Goal: Information Seeking & Learning: Learn about a topic

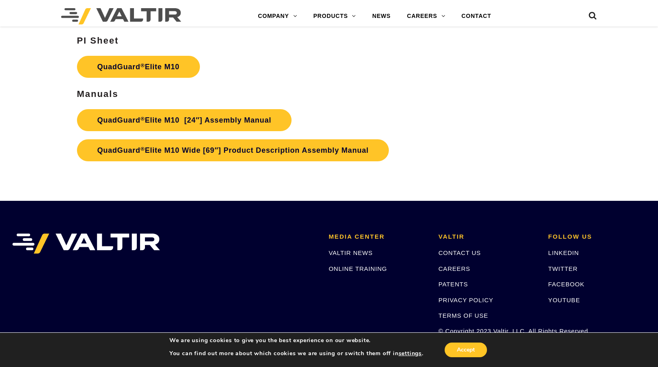
scroll to position [3962, 0]
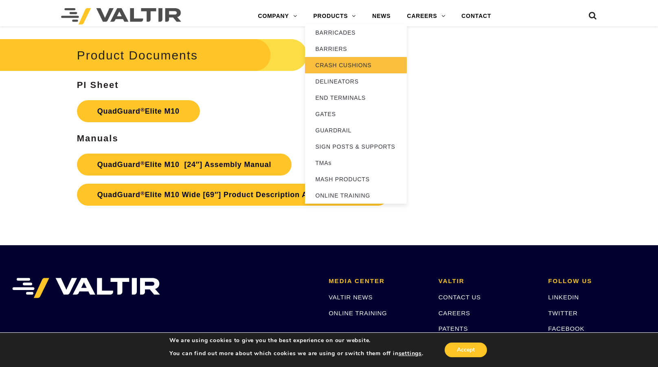
click at [344, 65] on link "CRASH CUSHIONS" at bounding box center [356, 65] width 102 height 16
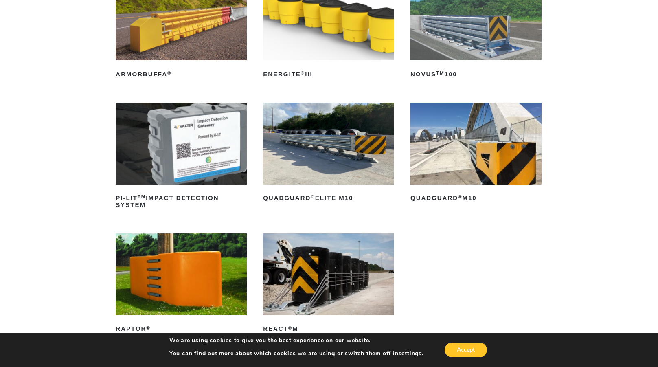
scroll to position [163, 0]
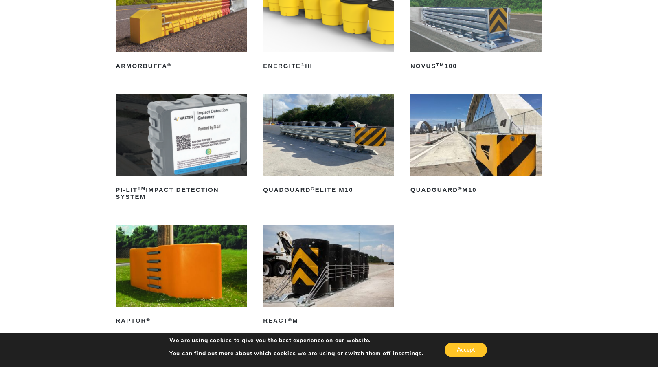
click at [470, 139] on img at bounding box center [475, 135] width 131 height 82
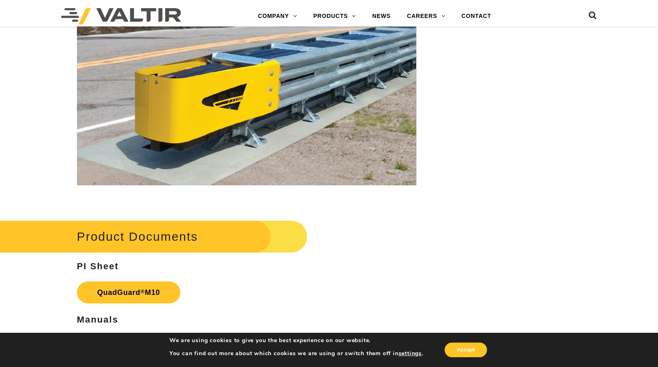
scroll to position [2645, 0]
